Goal: Check status: Check status

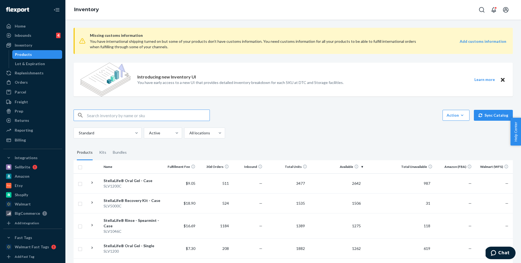
click at [124, 117] on input "text" at bounding box center [148, 115] width 123 height 11
type input "[PERSON_NAME]"
click at [30, 80] on div "Orders" at bounding box center [33, 82] width 58 height 8
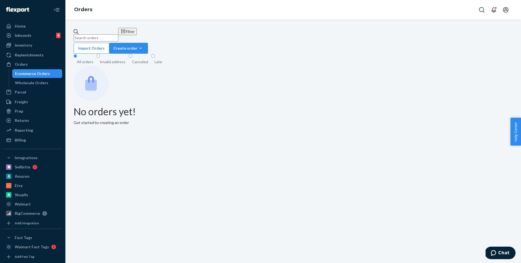
click at [107, 37] on input "text" at bounding box center [96, 37] width 45 height 7
paste input "[PERSON_NAME]"
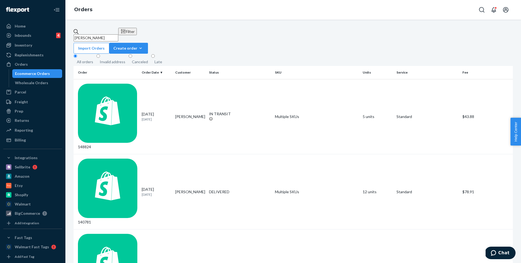
click at [118, 34] on input "[PERSON_NAME]" at bounding box center [96, 37] width 45 height 7
paste input "Affordable Dentures & Implants"
type input "Affordable Dentures & Implants"
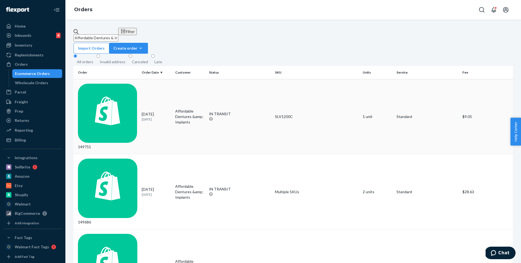
click at [123, 90] on td "149751" at bounding box center [107, 116] width 66 height 75
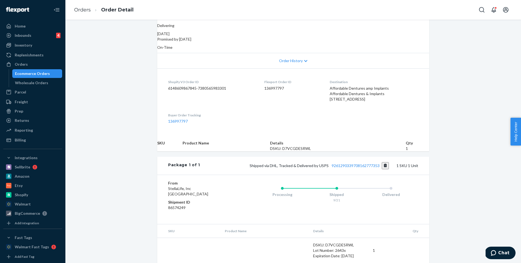
scroll to position [108, 0]
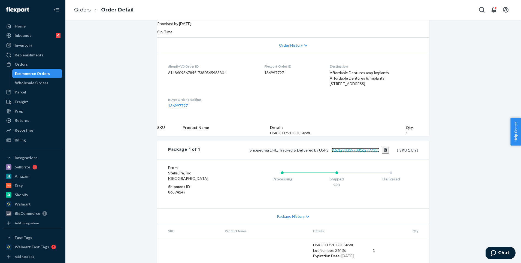
click at [340, 152] on link "9261290339708162777353" at bounding box center [355, 150] width 48 height 5
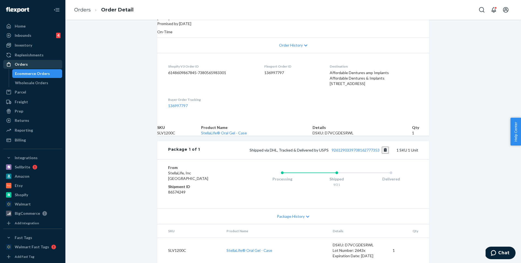
click at [33, 62] on div "Orders" at bounding box center [33, 64] width 58 height 8
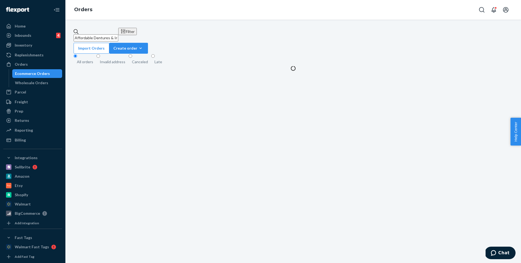
drag, startPoint x: 142, startPoint y: 35, endPoint x: 65, endPoint y: 35, distance: 77.3
click at [65, 35] on div "Home Inbounds 4 Shipping Plans Problems 4 Inventory Products Lot & Expiration R…" at bounding box center [260, 131] width 521 height 263
paste input "[PERSON_NAME]"
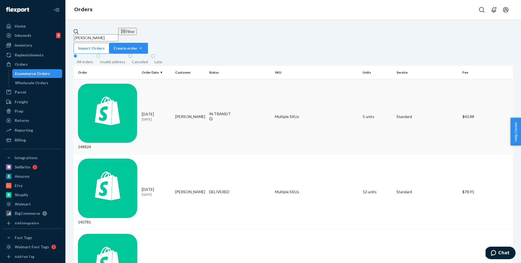
type input "[PERSON_NAME]"
click at [132, 87] on div "148824" at bounding box center [107, 117] width 59 height 66
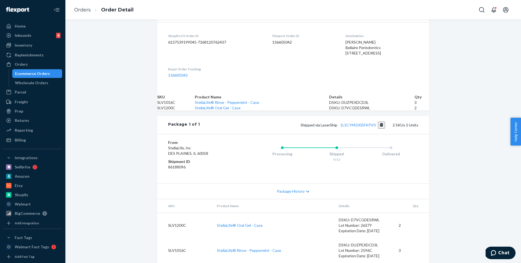
scroll to position [178, 0]
click at [355, 123] on link "1LSCYM1005FKPV0" at bounding box center [357, 125] width 35 height 5
click at [45, 46] on div "Inventory" at bounding box center [33, 45] width 58 height 8
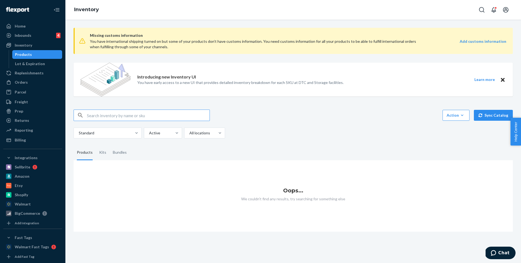
click at [111, 113] on input "text" at bounding box center [148, 115] width 123 height 11
click at [41, 86] on div "Orders" at bounding box center [33, 82] width 58 height 8
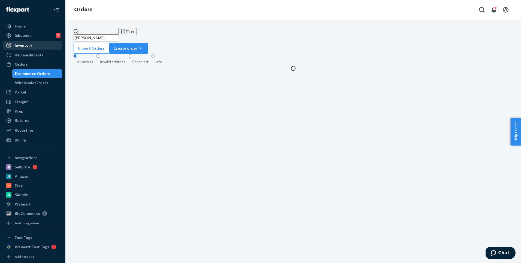
click at [39, 44] on div "Inventory" at bounding box center [33, 45] width 58 height 8
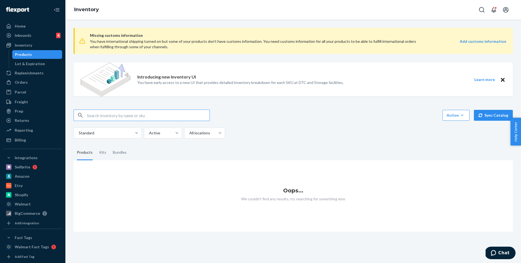
click at [503, 79] on icon "Close" at bounding box center [503, 80] width 4 height 4
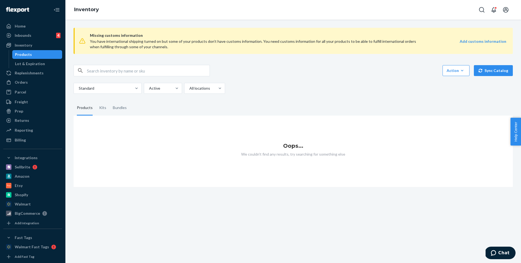
click at [113, 69] on input "text" at bounding box center [148, 70] width 123 height 11
click at [36, 81] on div "Orders" at bounding box center [33, 82] width 58 height 8
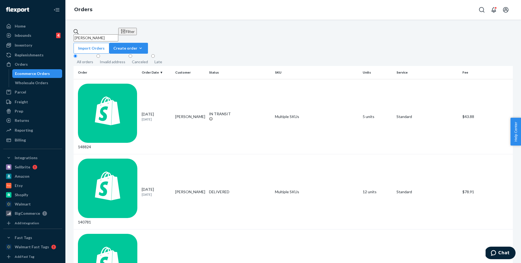
drag, startPoint x: 128, startPoint y: 36, endPoint x: 72, endPoint y: 27, distance: 56.3
click at [72, 27] on div "[PERSON_NAME] Filter Import Orders Create order Ecommerce order Removal order A…" at bounding box center [292, 141] width 455 height 243
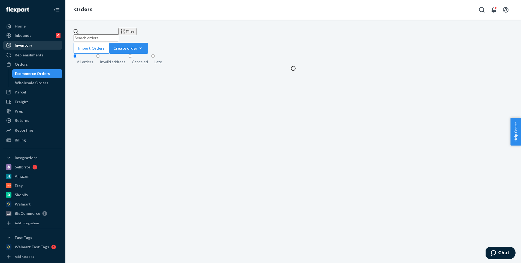
click at [41, 45] on div "Inventory" at bounding box center [33, 45] width 58 height 8
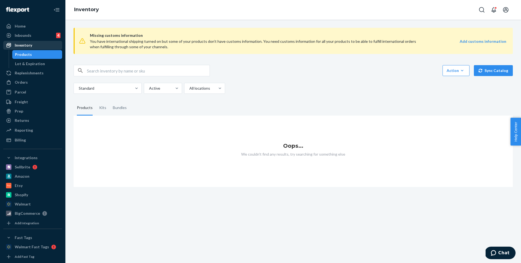
click at [45, 45] on div "Inventory" at bounding box center [33, 45] width 58 height 8
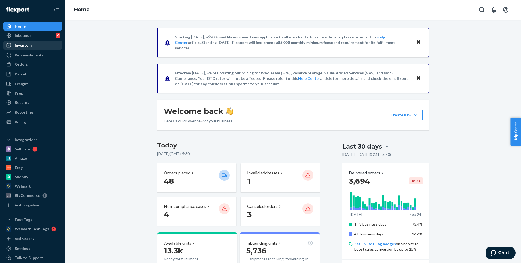
click at [37, 48] on div "Inventory" at bounding box center [33, 45] width 58 height 8
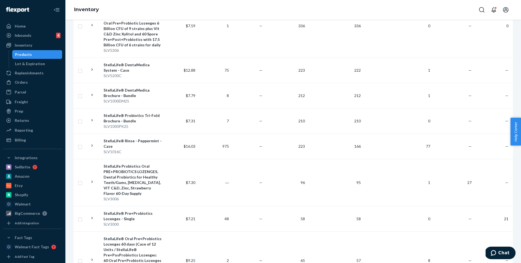
scroll to position [465, 0]
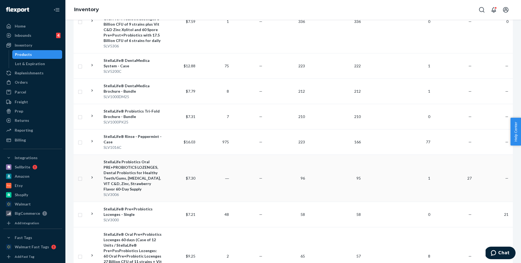
click at [126, 159] on div "StellaLife Probiotics Oral PRE+PROBIOTICS LOZENGES, Dental Probiotics for Healt…" at bounding box center [132, 175] width 58 height 33
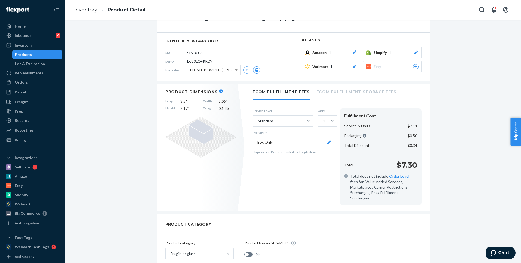
scroll to position [51, 0]
drag, startPoint x: 219, startPoint y: 106, endPoint x: 230, endPoint y: 106, distance: 11.2
click at [231, 106] on span "0.14 lb" at bounding box center [227, 107] width 18 height 5
copy span "0.14 lb"
